Goal: Task Accomplishment & Management: Use online tool/utility

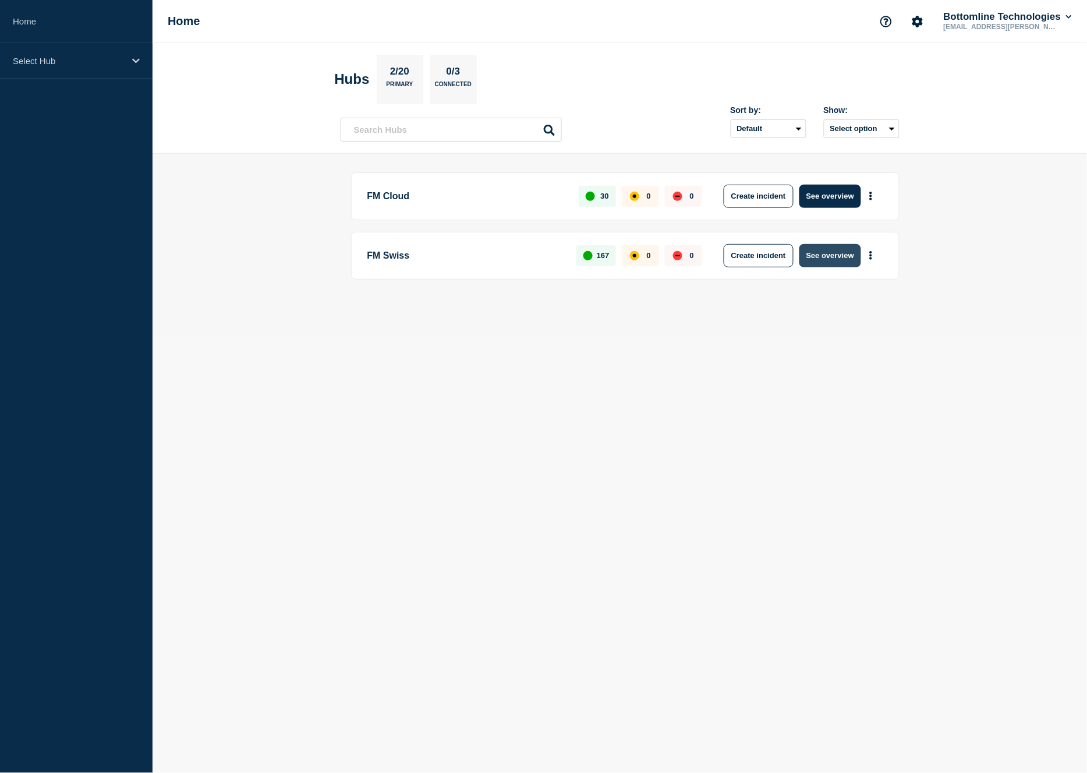
click at [828, 254] on button "See overview" at bounding box center [831, 255] width 62 height 23
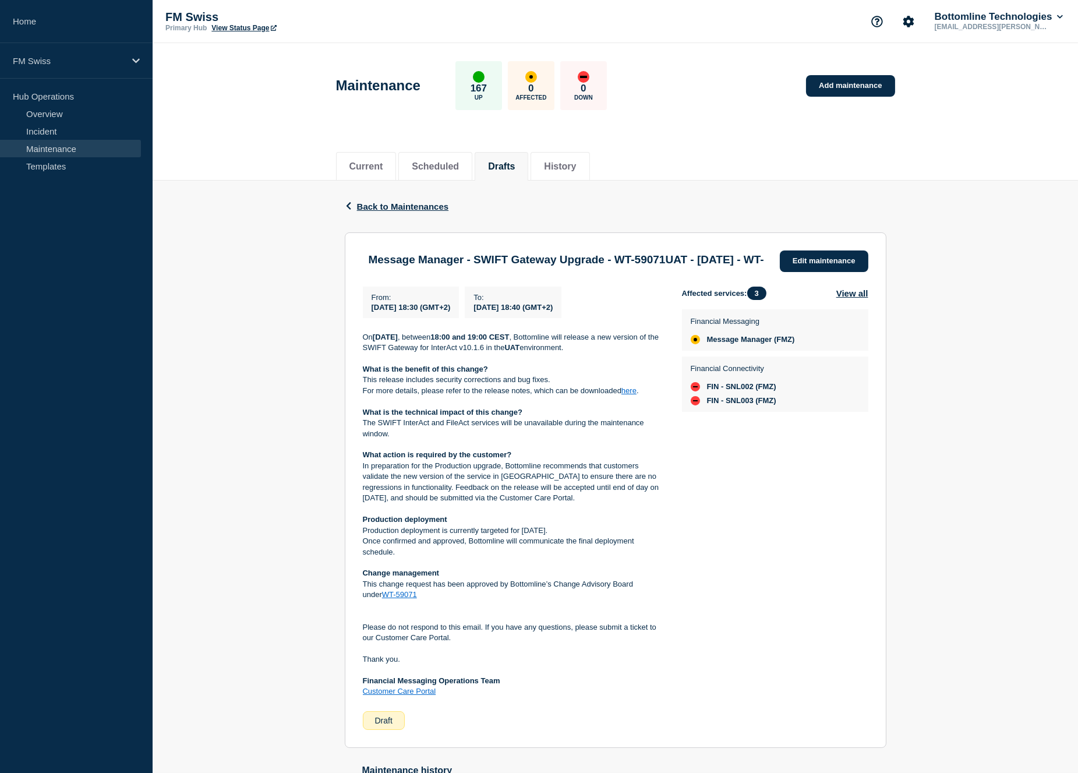
click at [47, 153] on link "Maintenance" at bounding box center [70, 148] width 141 height 17
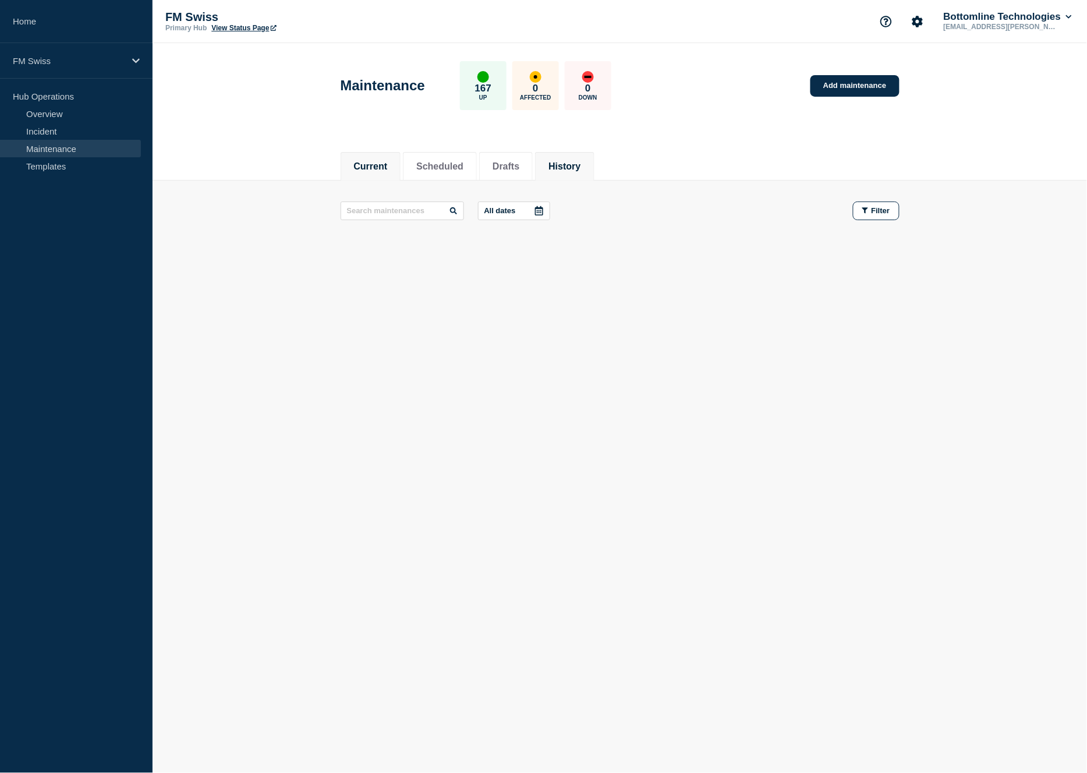
click at [565, 163] on button "History" at bounding box center [565, 166] width 32 height 10
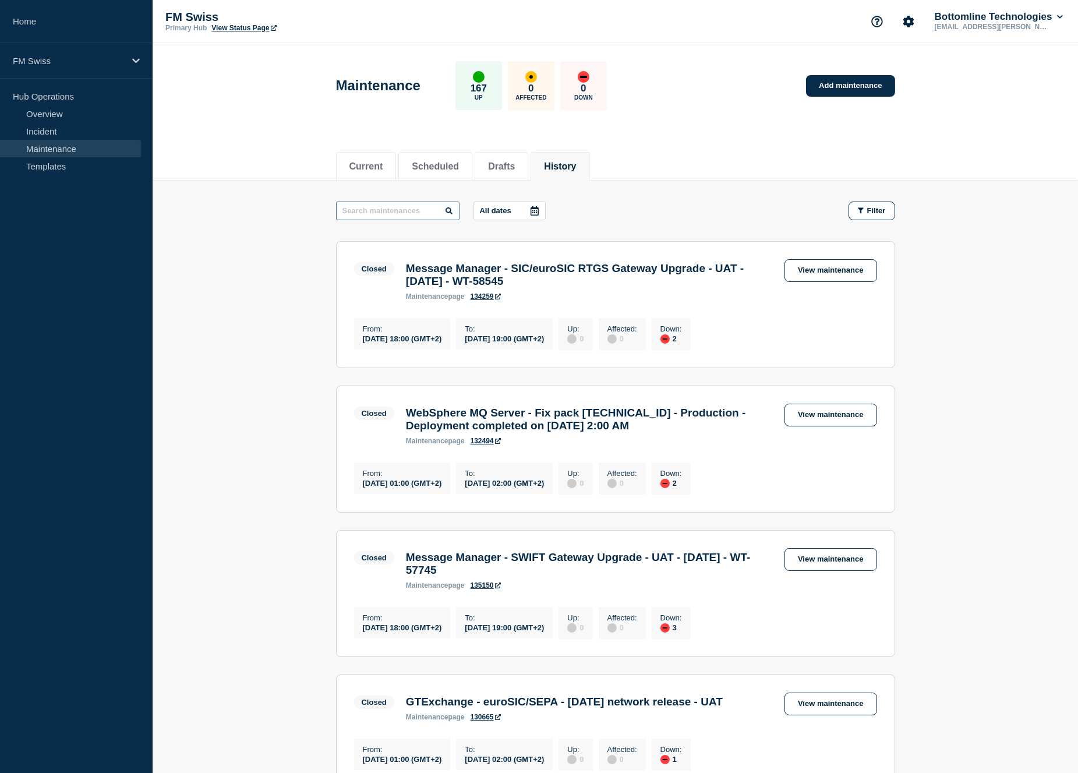
click at [372, 210] on input "text" at bounding box center [397, 210] width 123 height 19
type input "MMWeb"
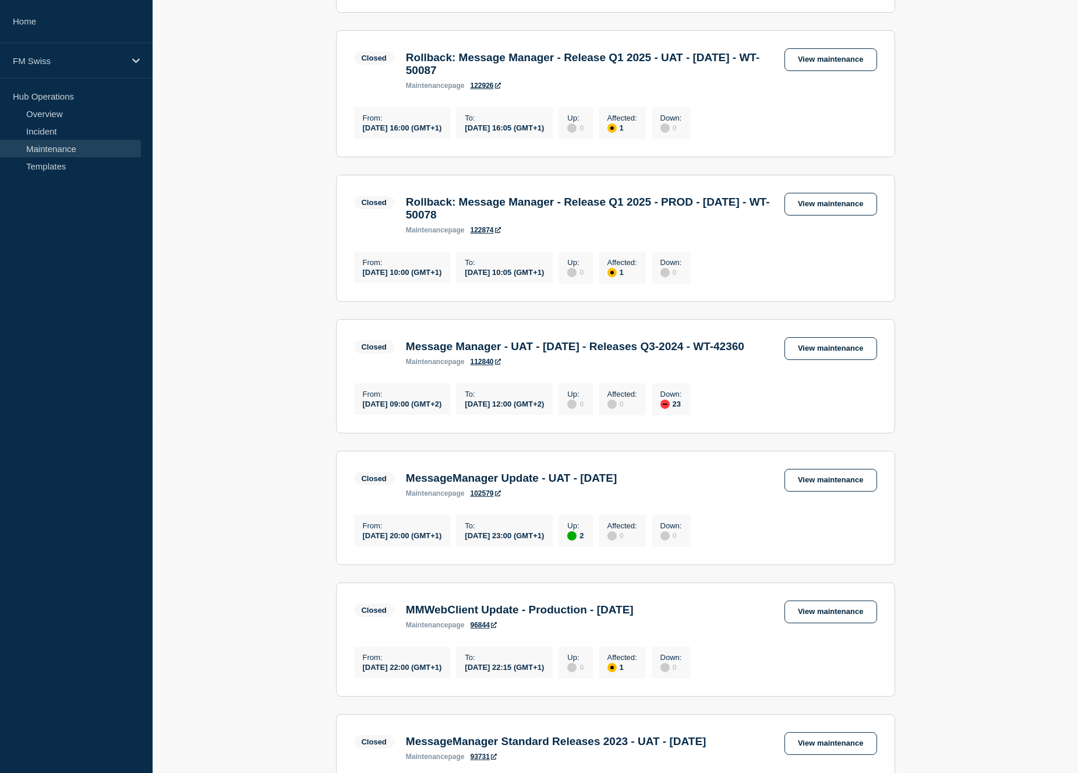
scroll to position [367, 0]
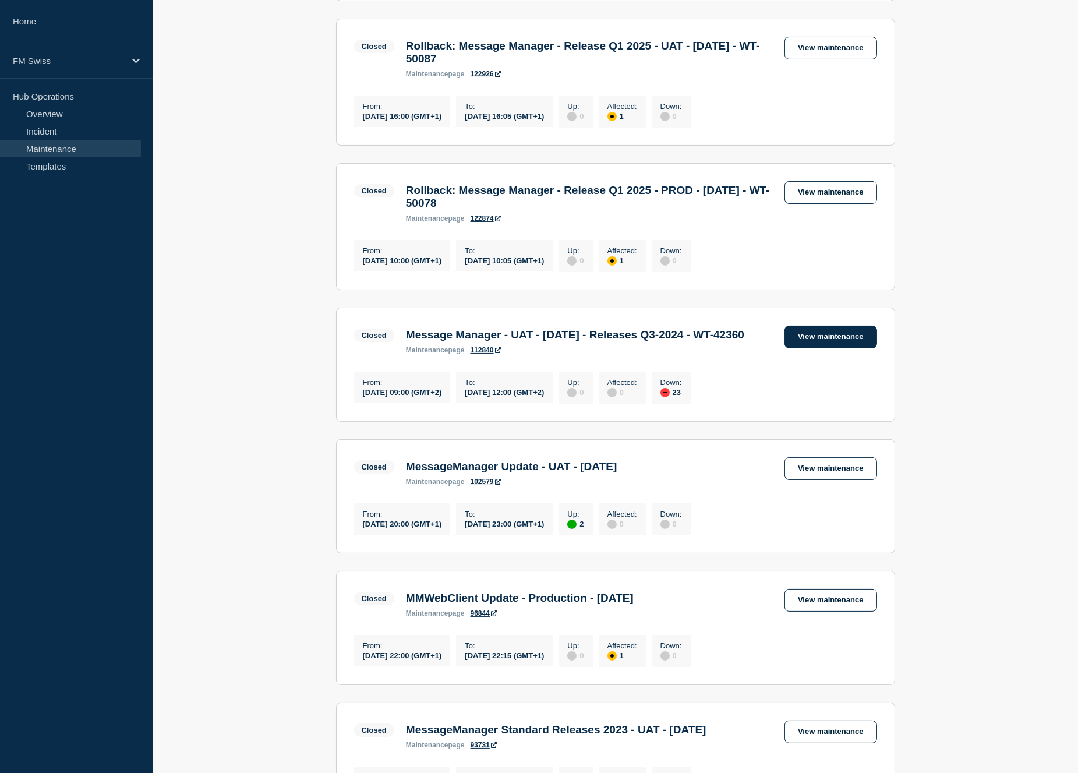
click at [809, 348] on link "View maintenance" at bounding box center [830, 337] width 92 height 23
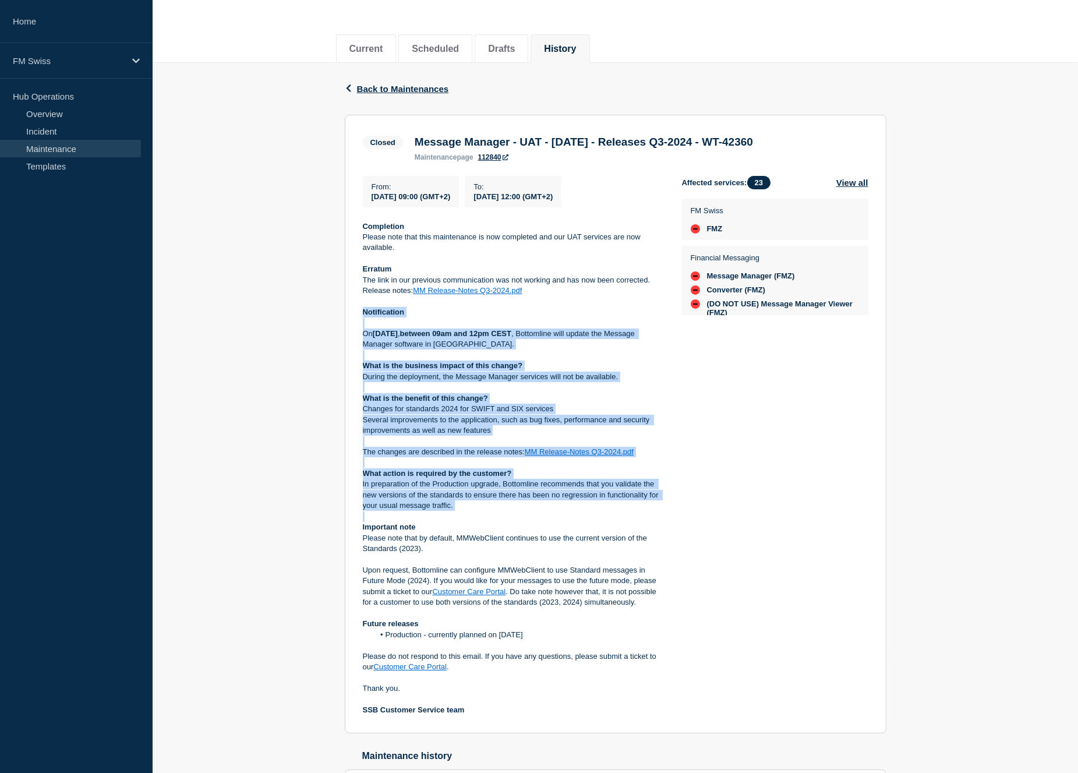
scroll to position [129, 0]
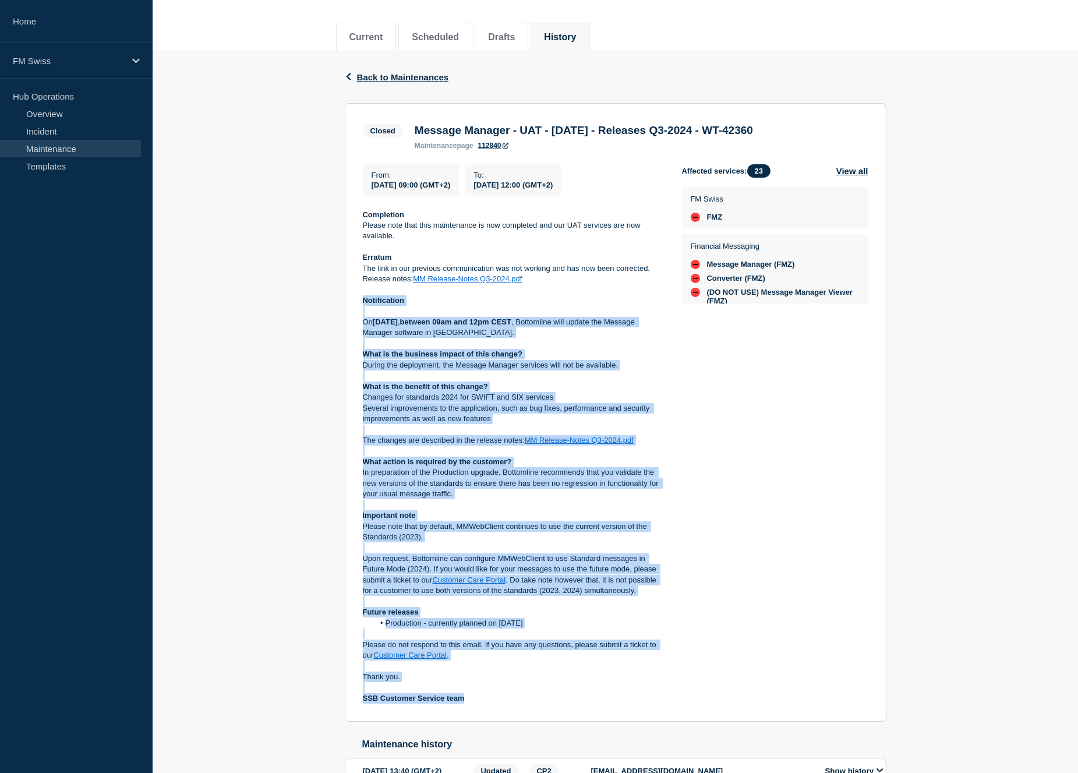
drag, startPoint x: 358, startPoint y: 432, endPoint x: 518, endPoint y: 709, distance: 320.1
click at [518, 709] on section "Closed Message Manager - UAT - 27/AUG/2024 - Releases Q3-2024 - WT-42360 mainte…" at bounding box center [616, 412] width 542 height 619
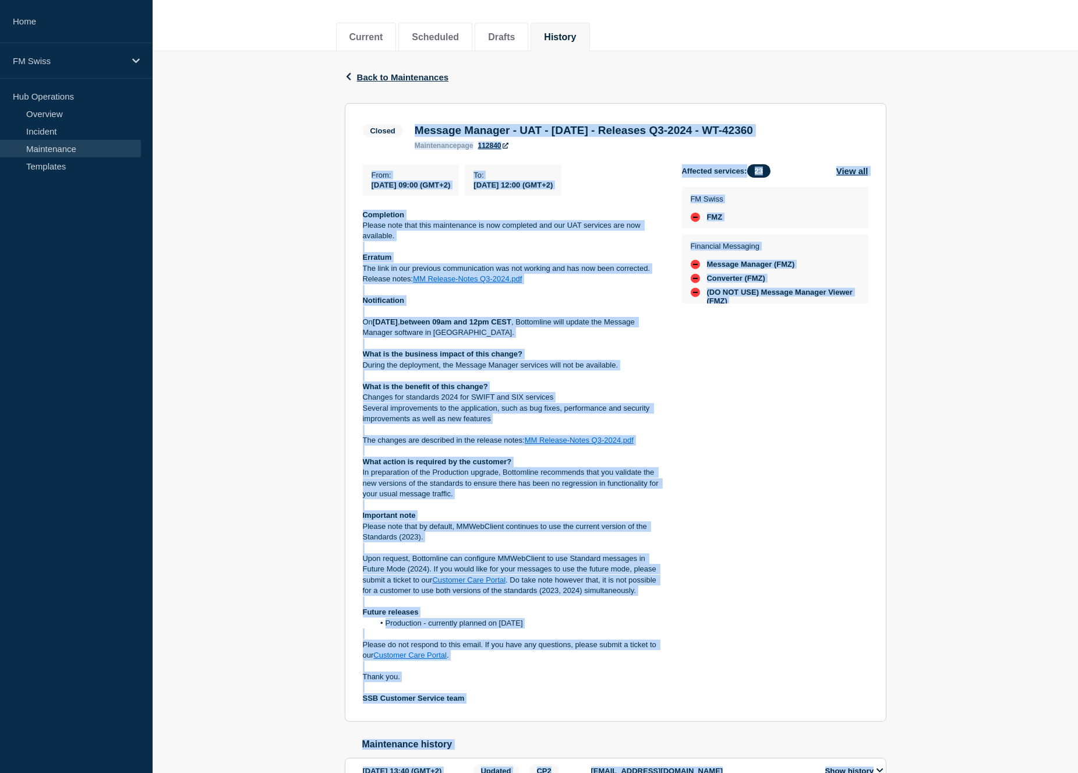
scroll to position [454, 0]
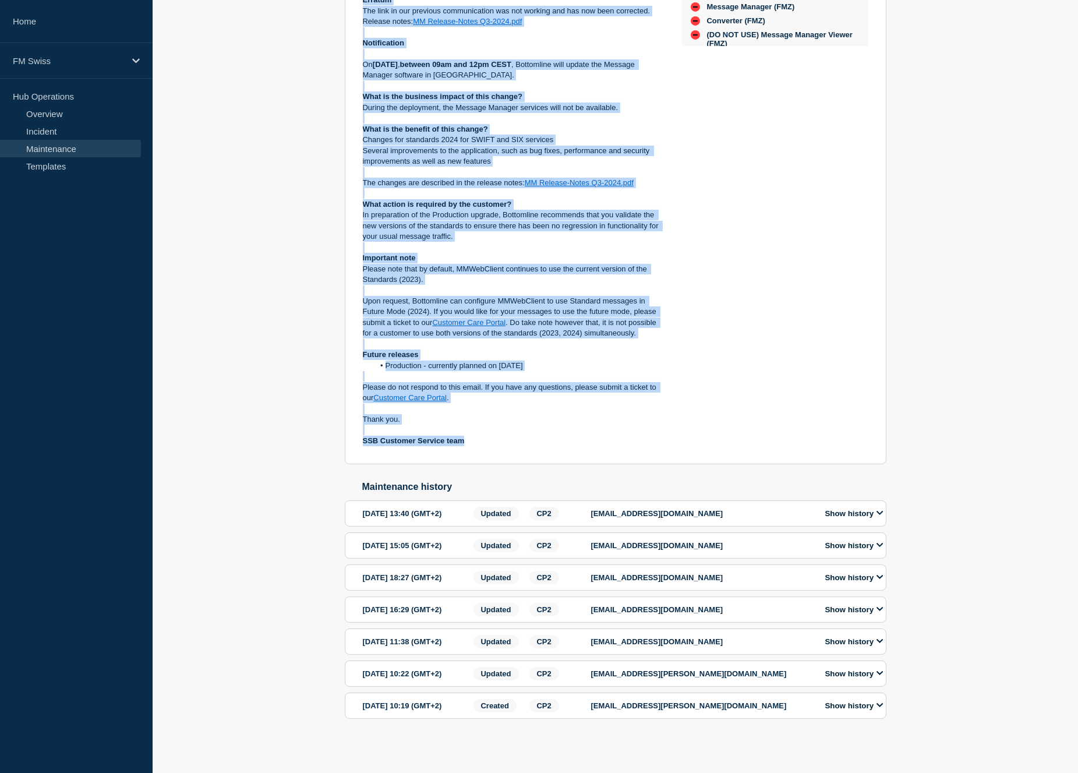
drag, startPoint x: 409, startPoint y: 125, endPoint x: 501, endPoint y: 377, distance: 267.9
click at [501, 377] on section "Closed Message Manager - UAT - 27/AUG/2024 - Releases Q3-2024 - WT-42360 mainte…" at bounding box center [616, 155] width 542 height 619
copy section "Message Manager - UAT - 27/AUG/2024 - Releases Q3-2024 - WT-42360 maintenance p…"
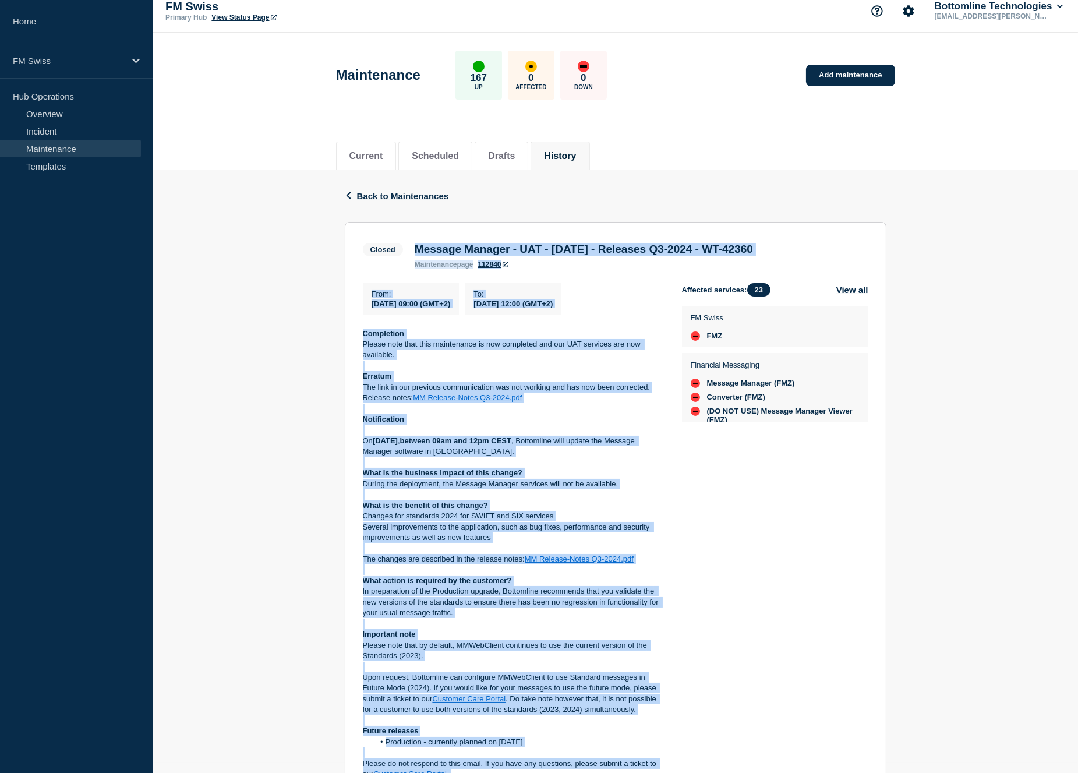
scroll to position [0, 0]
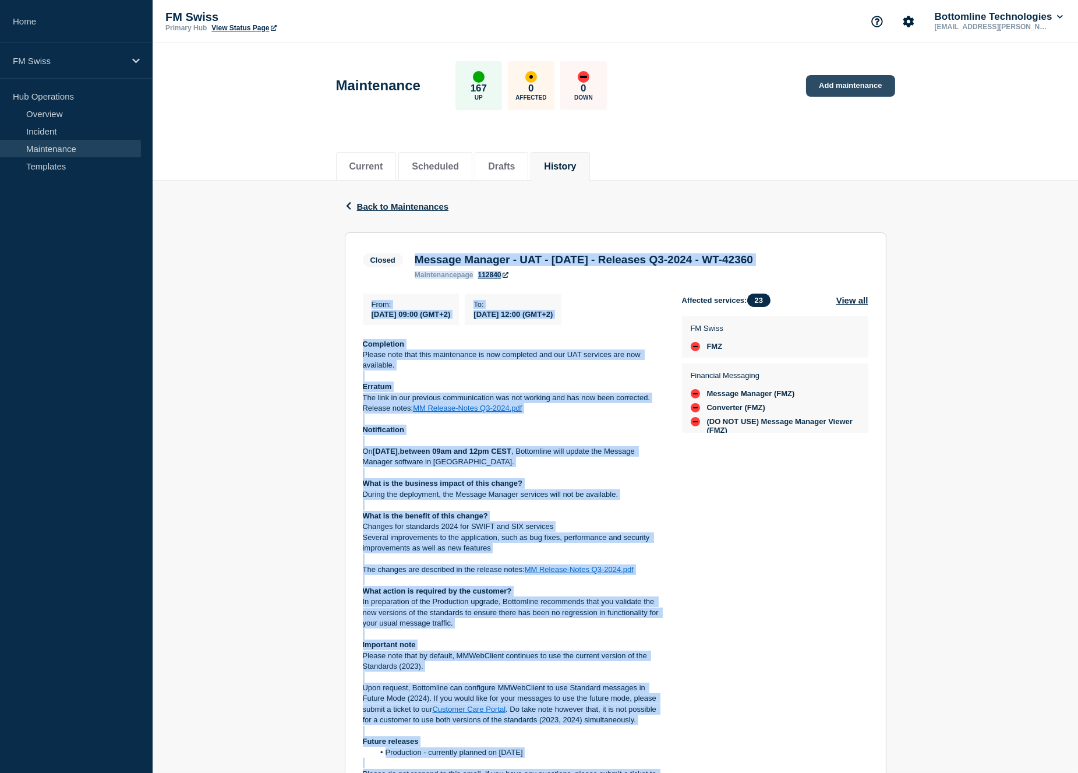
click at [829, 83] on link "Add maintenance" at bounding box center [850, 86] width 89 height 22
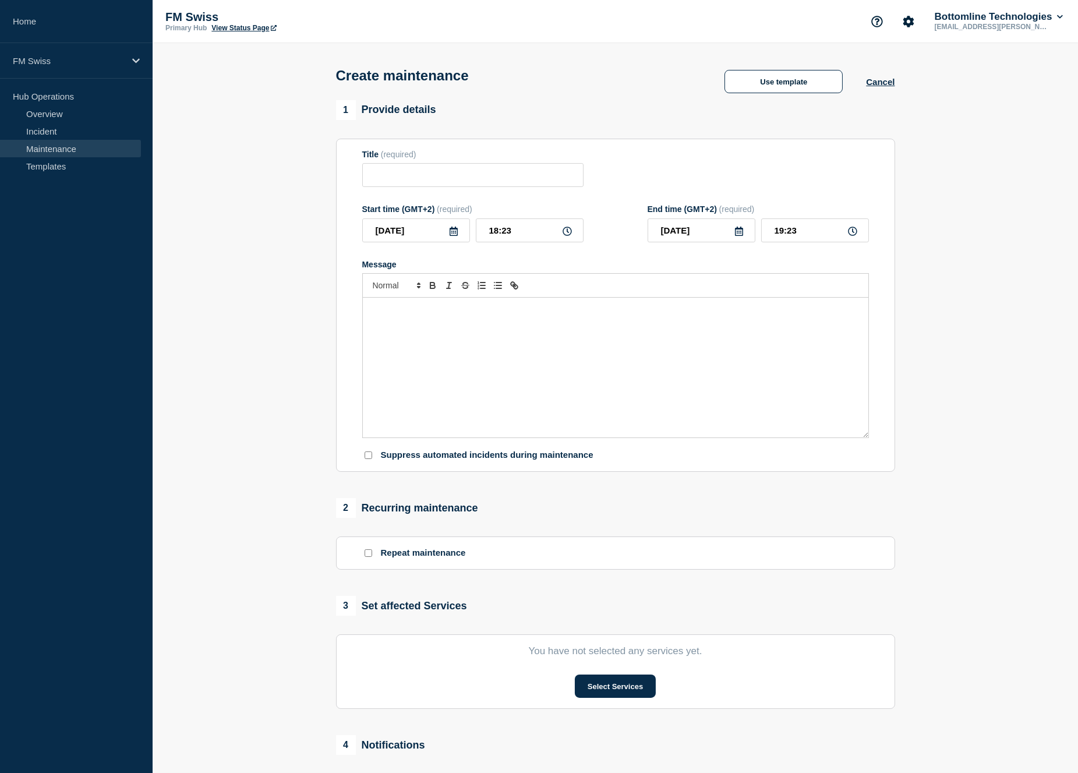
click at [433, 324] on div "Message" at bounding box center [615, 368] width 505 height 140
